Goal: Navigation & Orientation: Go to known website

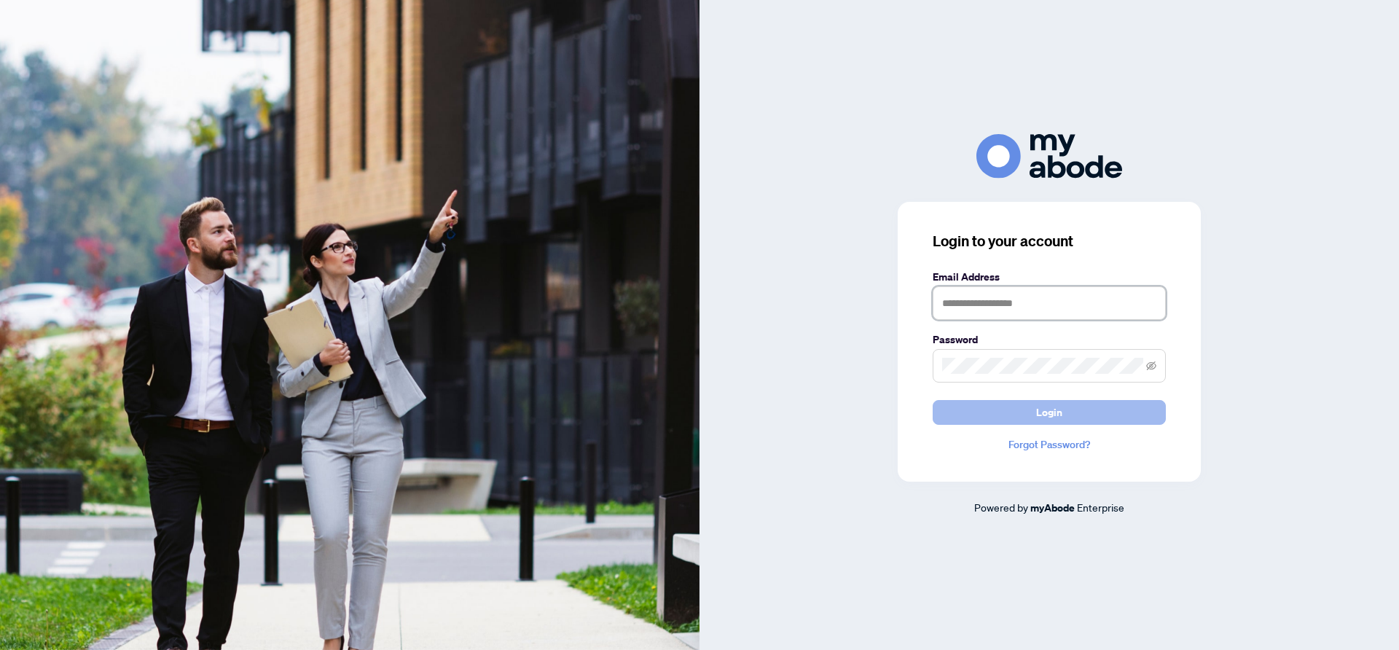
type input "**********"
click at [1090, 419] on button "Login" at bounding box center [1049, 412] width 233 height 25
